Goal: Information Seeking & Learning: Check status

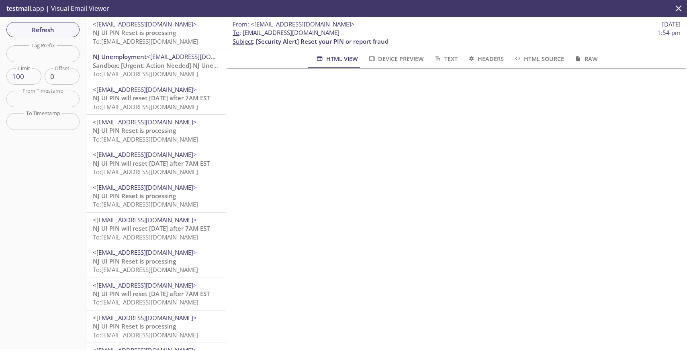
click at [145, 38] on span "To: njui.680010002@inbox.testmail.app" at bounding box center [145, 41] width 105 height 8
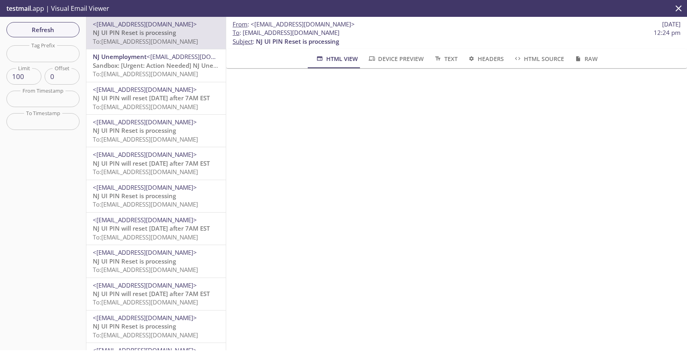
click at [168, 133] on span "NJ UI PIN Reset is processing" at bounding box center [134, 130] width 83 height 8
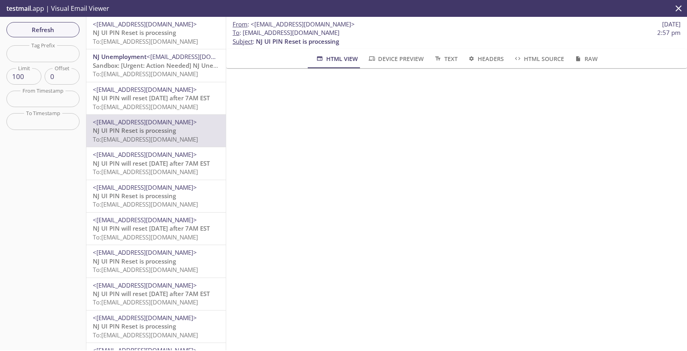
click at [172, 204] on span "To: njui.680010002@inbox.testmail.app" at bounding box center [145, 204] width 105 height 8
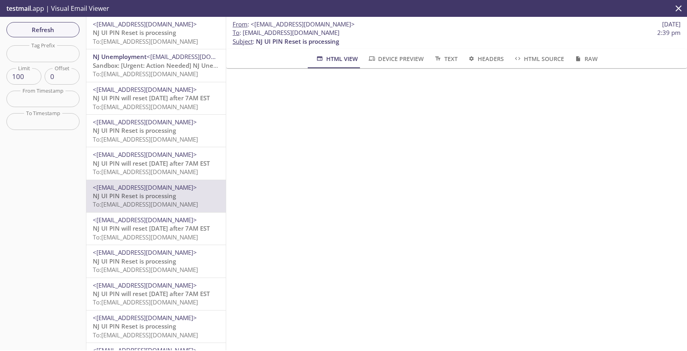
click at [174, 241] on p "NJ UI PIN will reset tomorrow after 7AM EST To: njui.680010002@inbox.testmail.a…" at bounding box center [156, 232] width 126 height 17
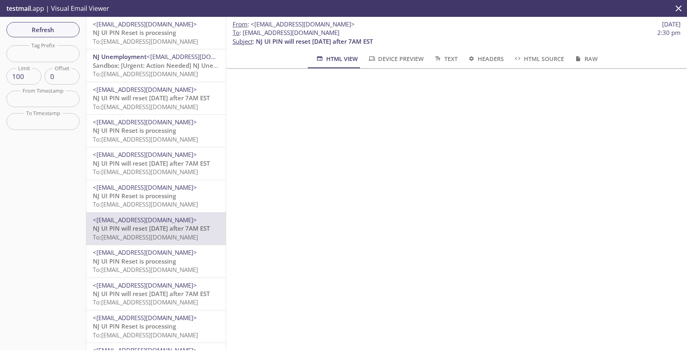
click at [171, 267] on span "To: njui.680010002@inbox.testmail.app" at bounding box center [145, 270] width 105 height 8
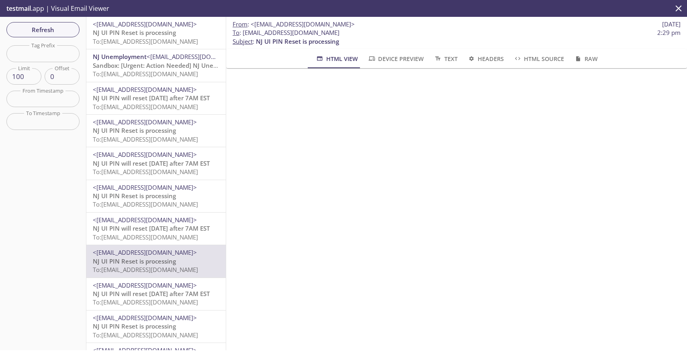
click at [169, 302] on span "To: njui.680010002@inbox.testmail.app" at bounding box center [145, 302] width 105 height 8
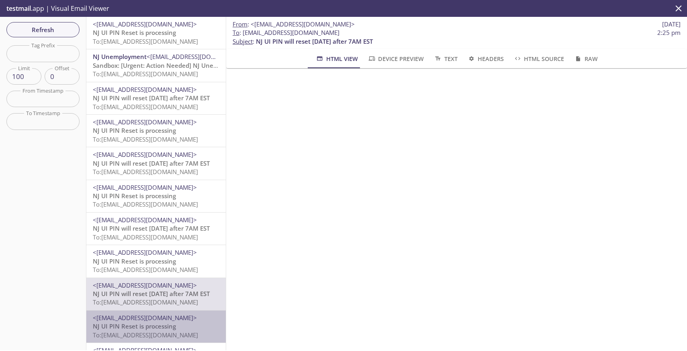
click at [175, 334] on span "To: njui.680010002@inbox.testmail.app" at bounding box center [145, 335] width 105 height 8
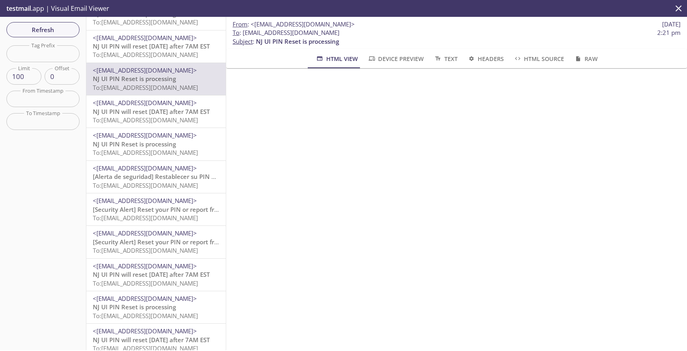
scroll to position [251, 0]
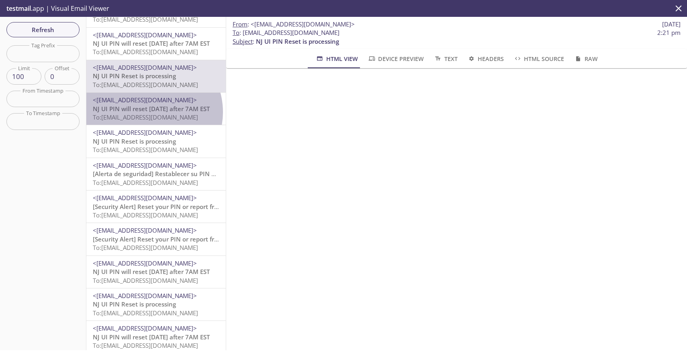
click at [147, 112] on span "NJ UI PIN will reset [DATE] after 7AM EST" at bounding box center [151, 109] width 117 height 8
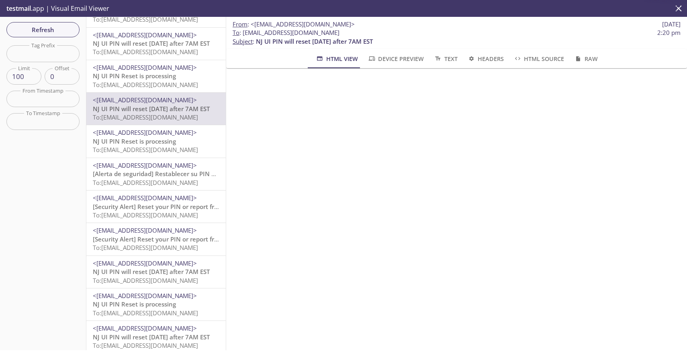
click at [147, 143] on span "NJ UI PIN Reset is processing" at bounding box center [134, 141] width 83 height 8
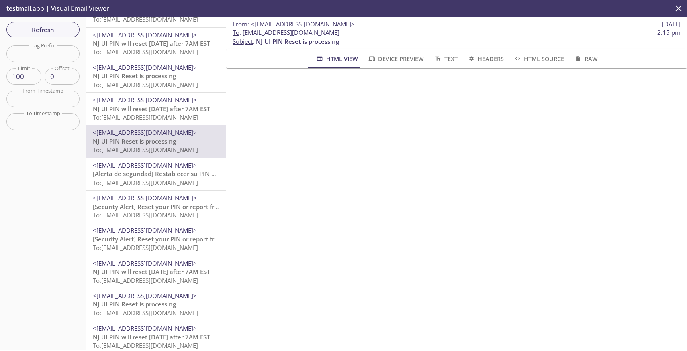
click at [142, 173] on span "[Alerta de seguridad] Restablecer su PIN o denunciar un fraude" at bounding box center [185, 174] width 184 height 8
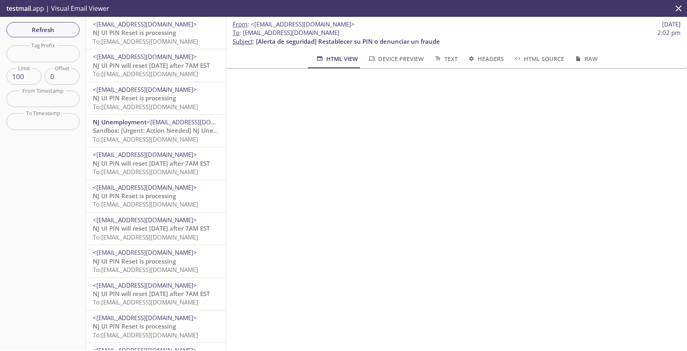
click at [169, 37] on p "NJ UI PIN Reset is processing To: njui.680010002@inbox.testmail.app" at bounding box center [156, 37] width 126 height 17
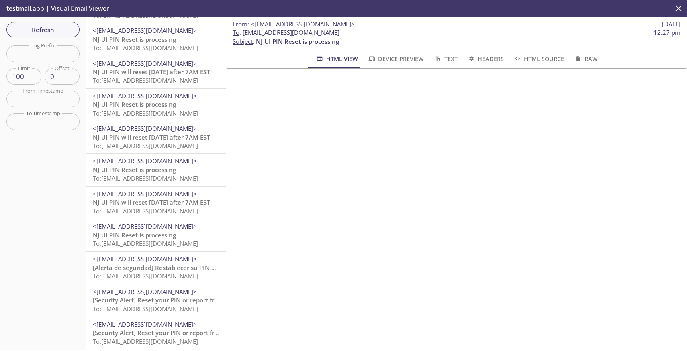
scroll to position [224, 0]
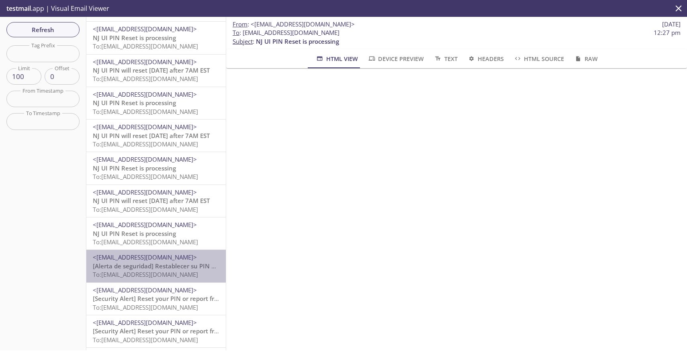
click at [169, 270] on span "[Alerta de seguridad] Restablecer su PIN o denunciar un fraude" at bounding box center [185, 266] width 184 height 8
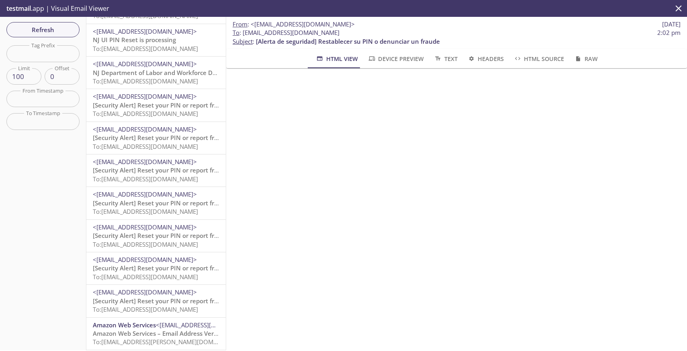
scroll to position [912, 0]
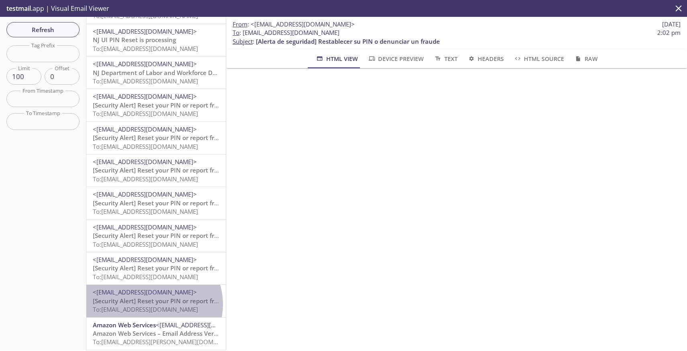
click at [152, 300] on span "[Security Alert] Reset your PIN or report fraud" at bounding box center [159, 301] width 133 height 8
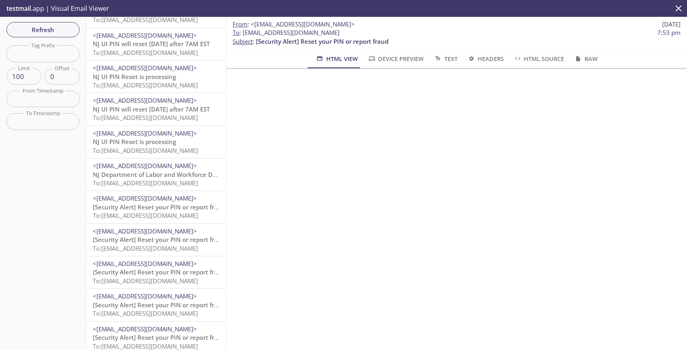
scroll to position [804, 0]
click at [179, 150] on span "To: njui.680010002@inbox.testmail.app" at bounding box center [145, 152] width 105 height 8
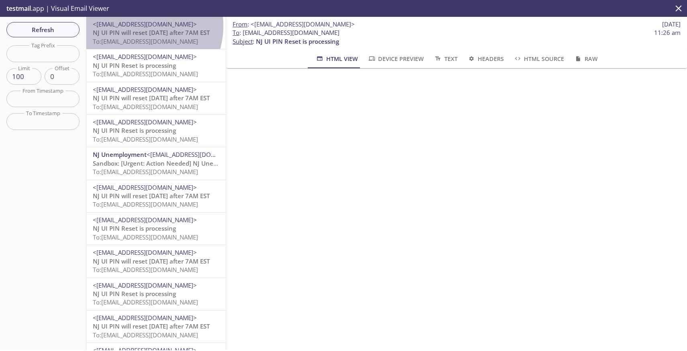
click at [135, 26] on span "<[EMAIL_ADDRESS][DOMAIN_NAME]>" at bounding box center [145, 24] width 104 height 8
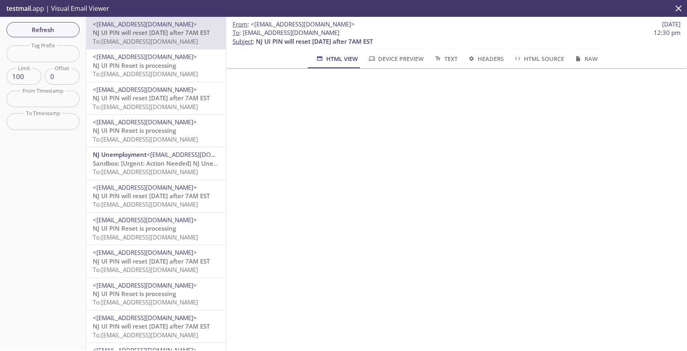
click at [133, 73] on span "To: njui.680010002@inbox.testmail.app" at bounding box center [145, 74] width 105 height 8
